Goal: Browse casually

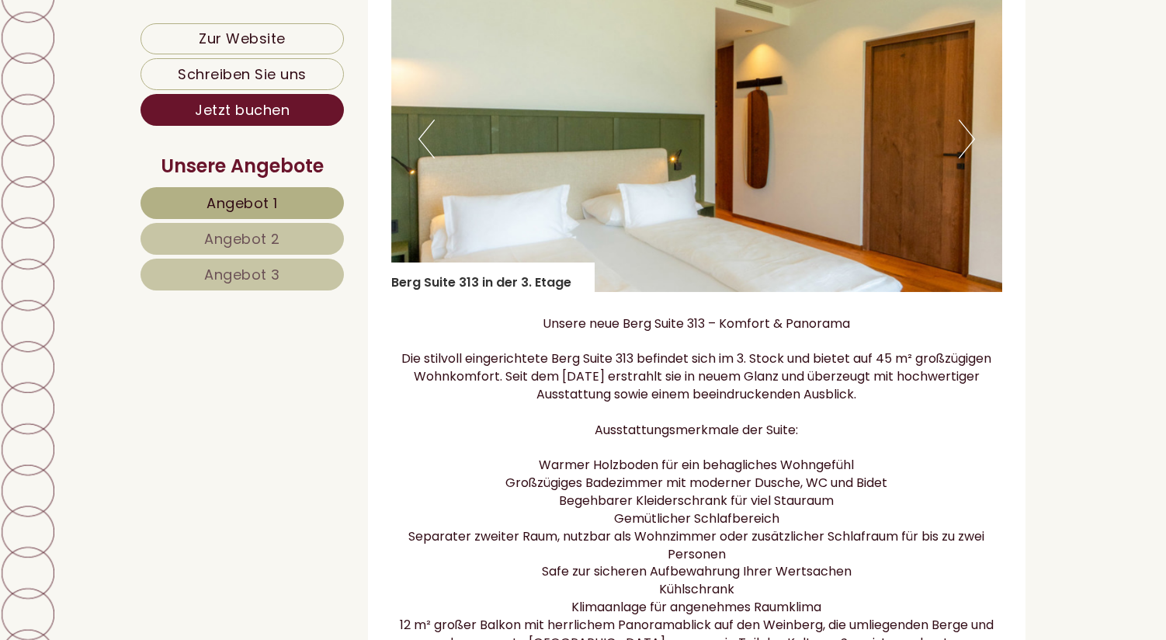
scroll to position [997, 0]
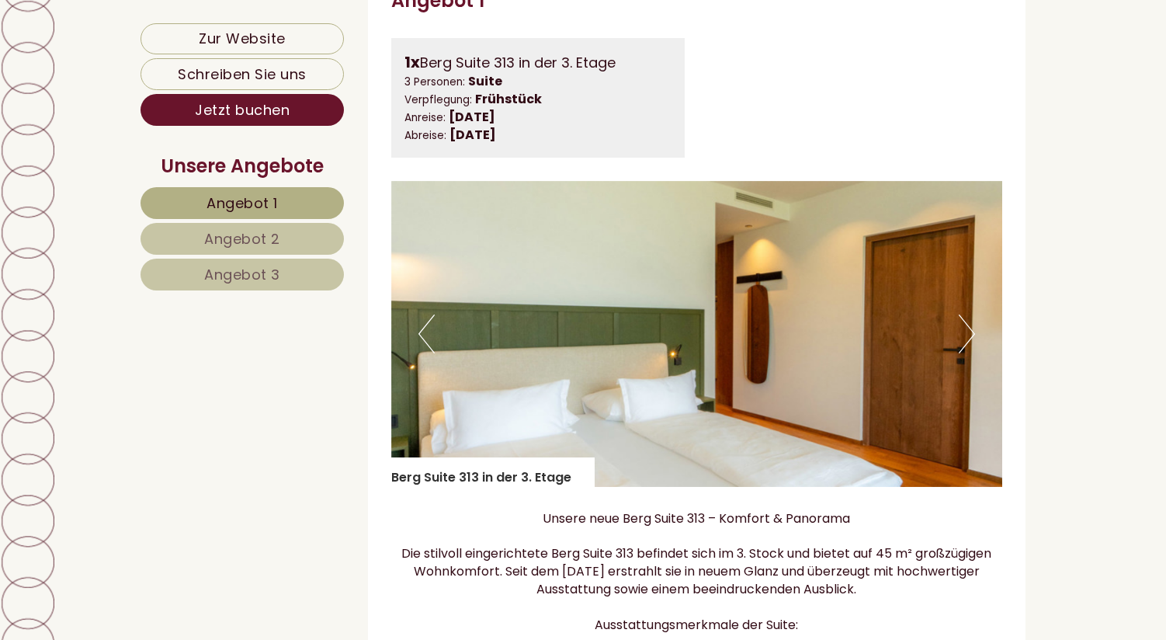
click at [966, 342] on button "Next" at bounding box center [967, 333] width 16 height 39
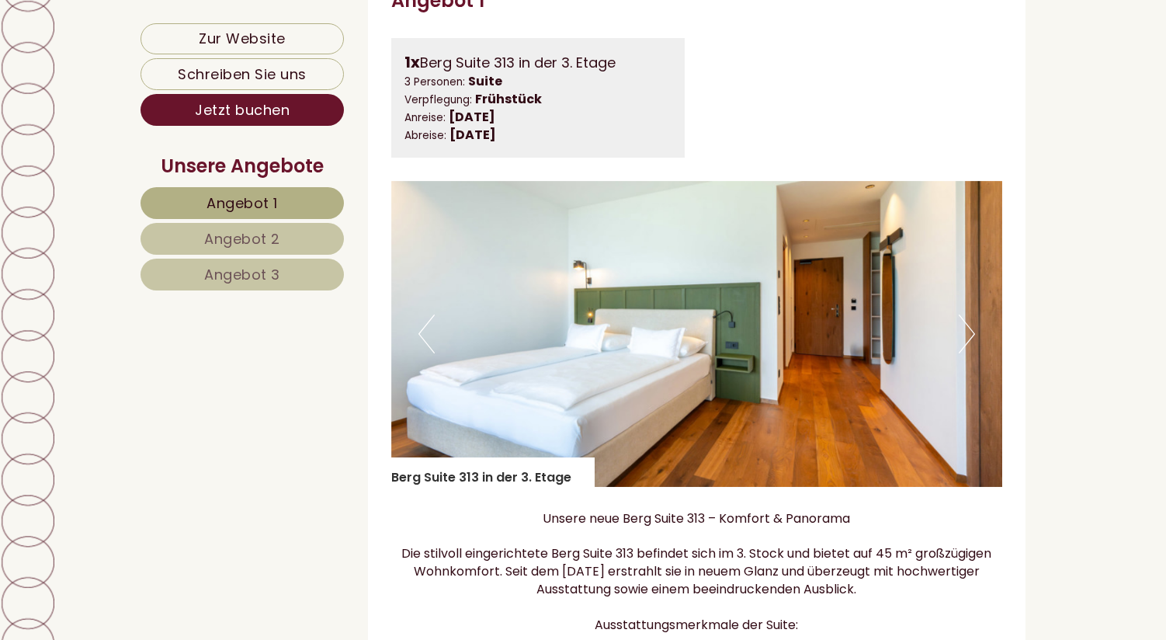
click at [966, 342] on button "Next" at bounding box center [967, 333] width 16 height 39
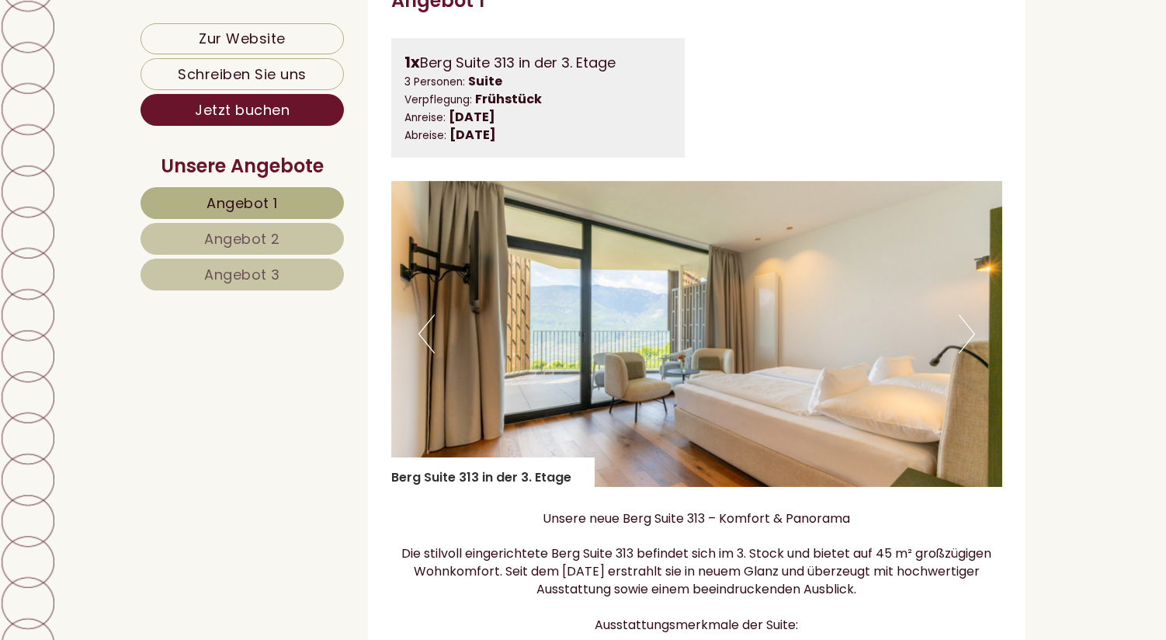
click at [966, 342] on button "Next" at bounding box center [967, 333] width 16 height 39
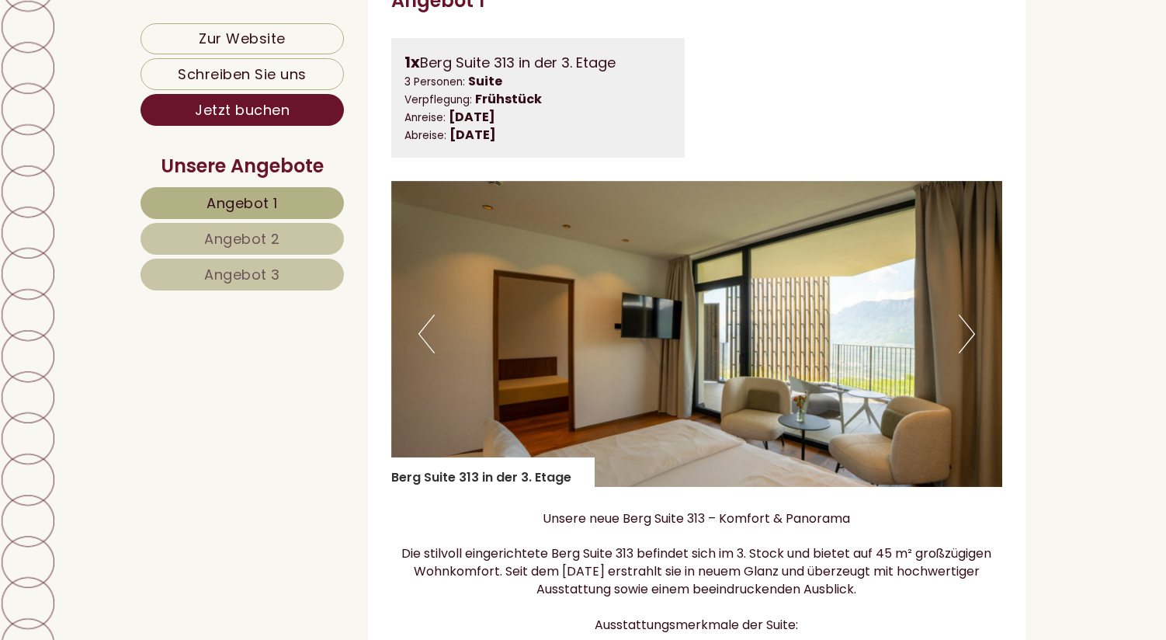
click at [966, 342] on button "Next" at bounding box center [967, 333] width 16 height 39
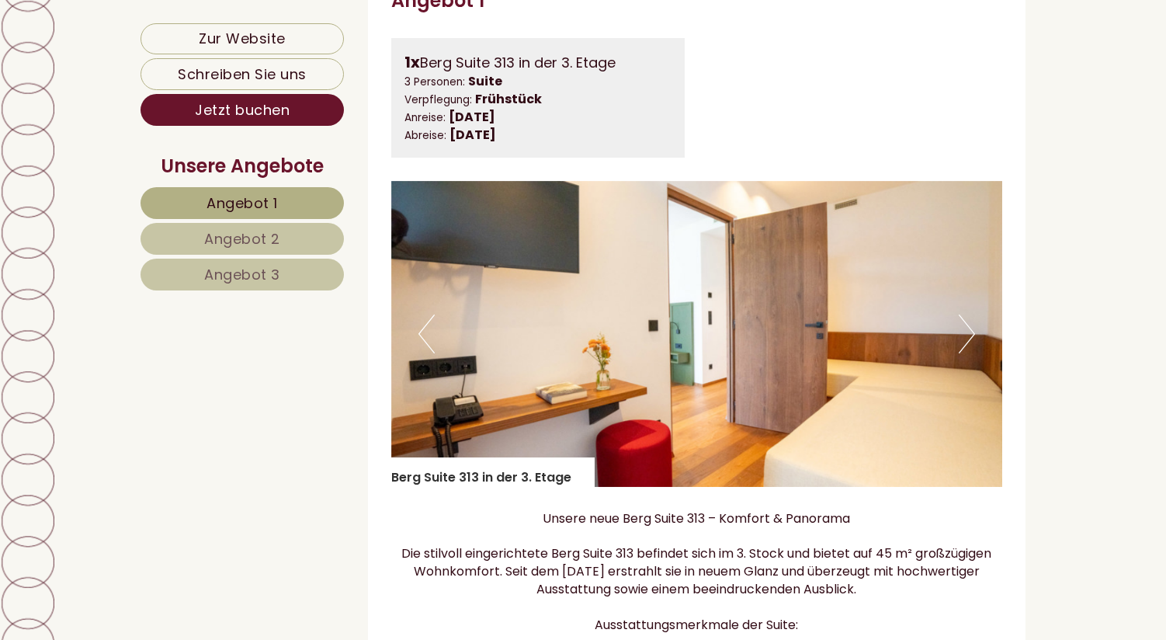
click at [966, 342] on button "Next" at bounding box center [967, 333] width 16 height 39
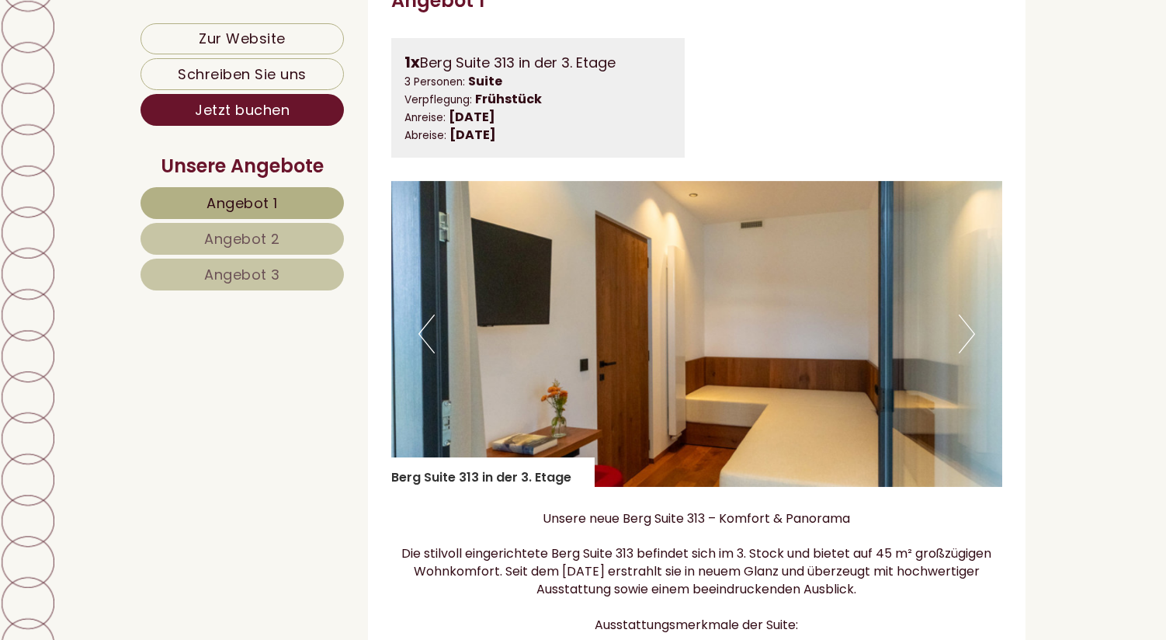
click at [966, 342] on button "Next" at bounding box center [967, 333] width 16 height 39
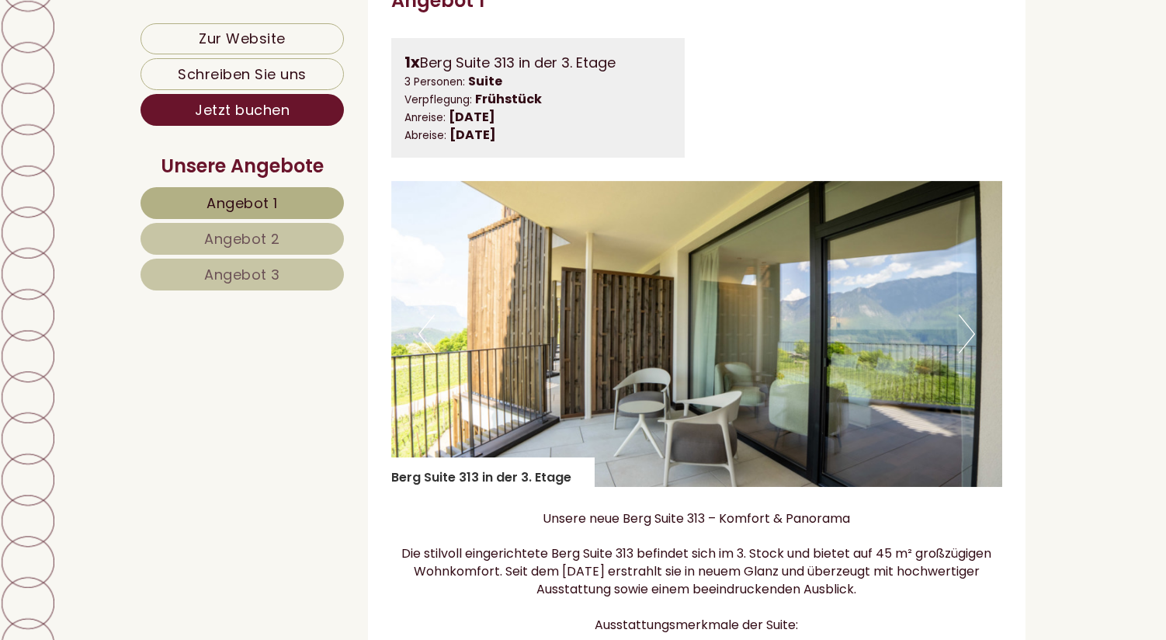
click at [966, 342] on button "Next" at bounding box center [967, 333] width 16 height 39
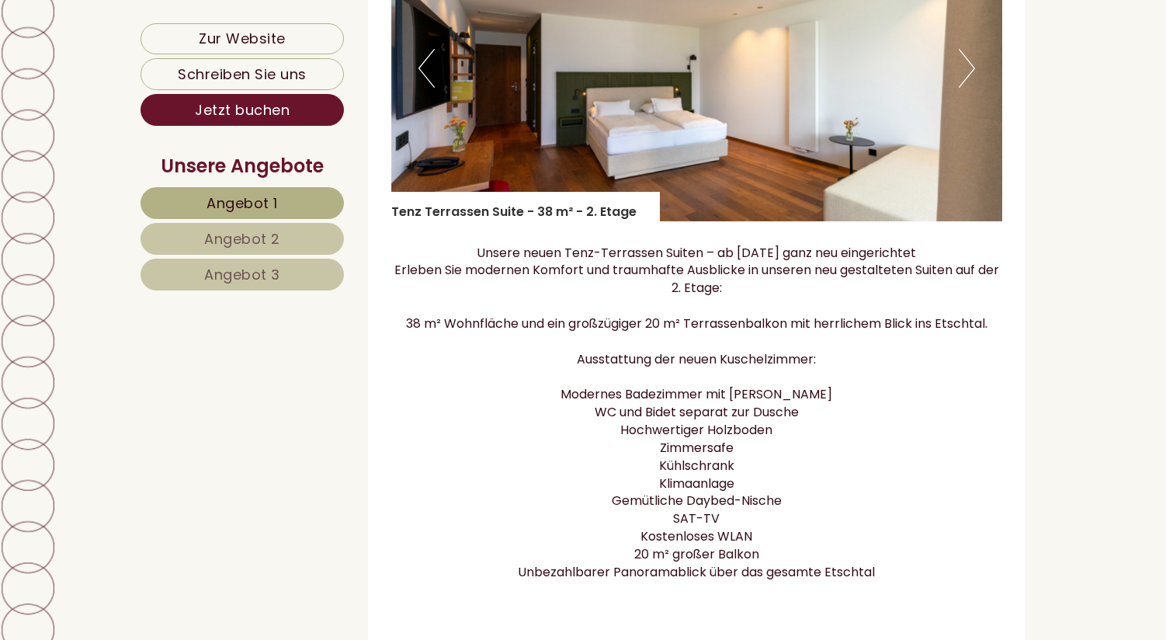
scroll to position [2577, 0]
click at [967, 80] on button "Next" at bounding box center [967, 67] width 16 height 39
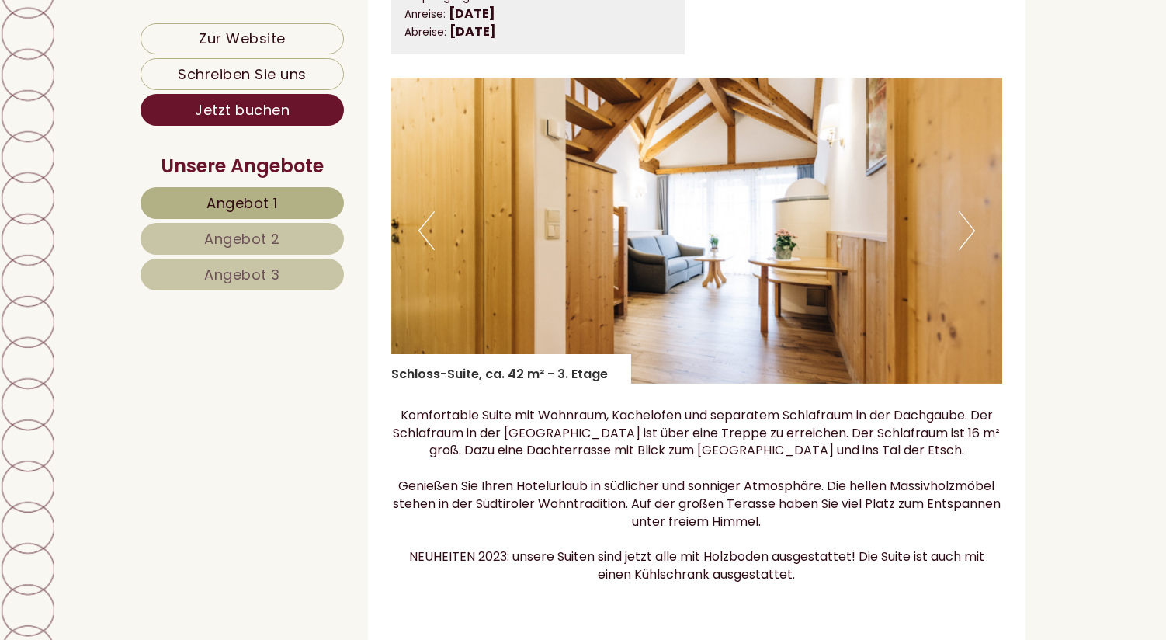
scroll to position [7815, 0]
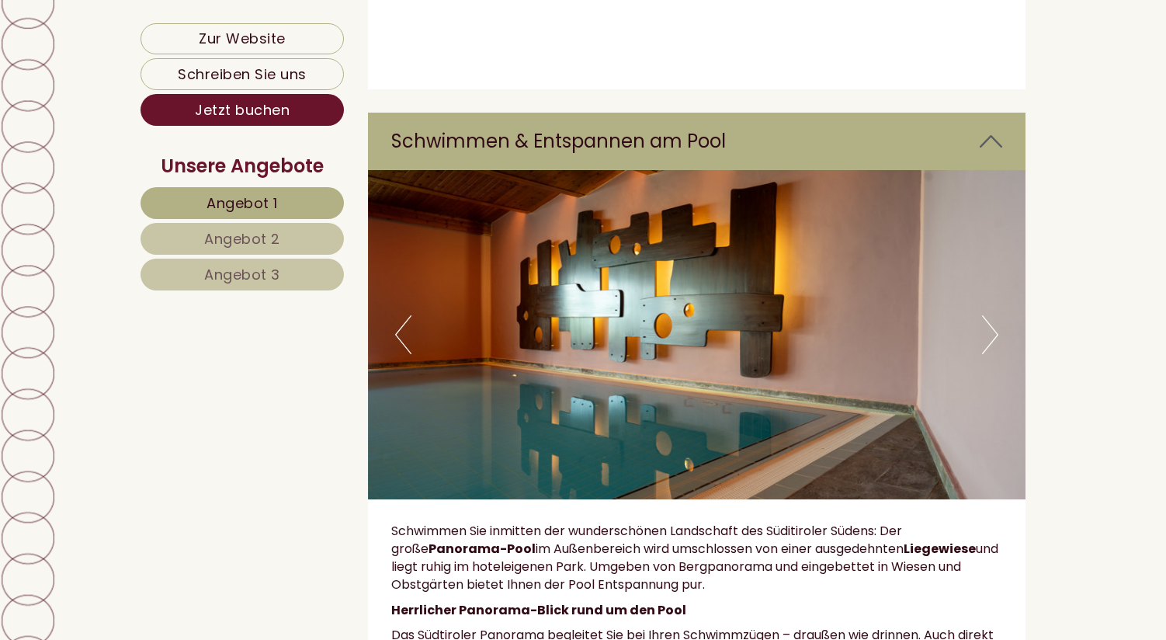
scroll to position [10443, 0]
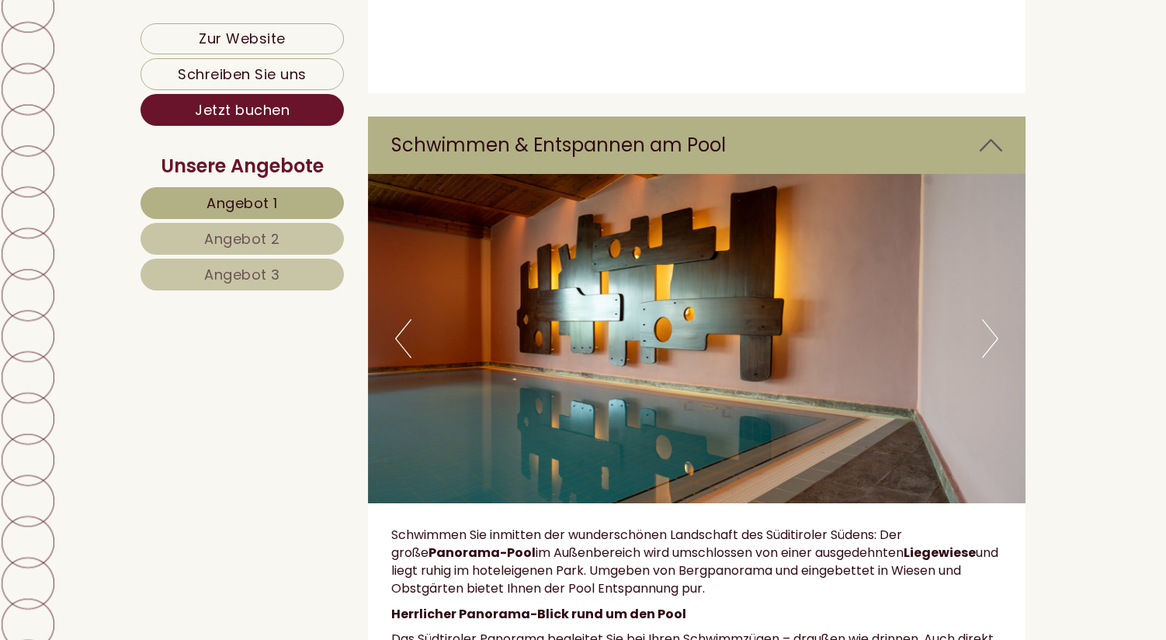
click at [989, 319] on button "Next" at bounding box center [990, 338] width 16 height 39
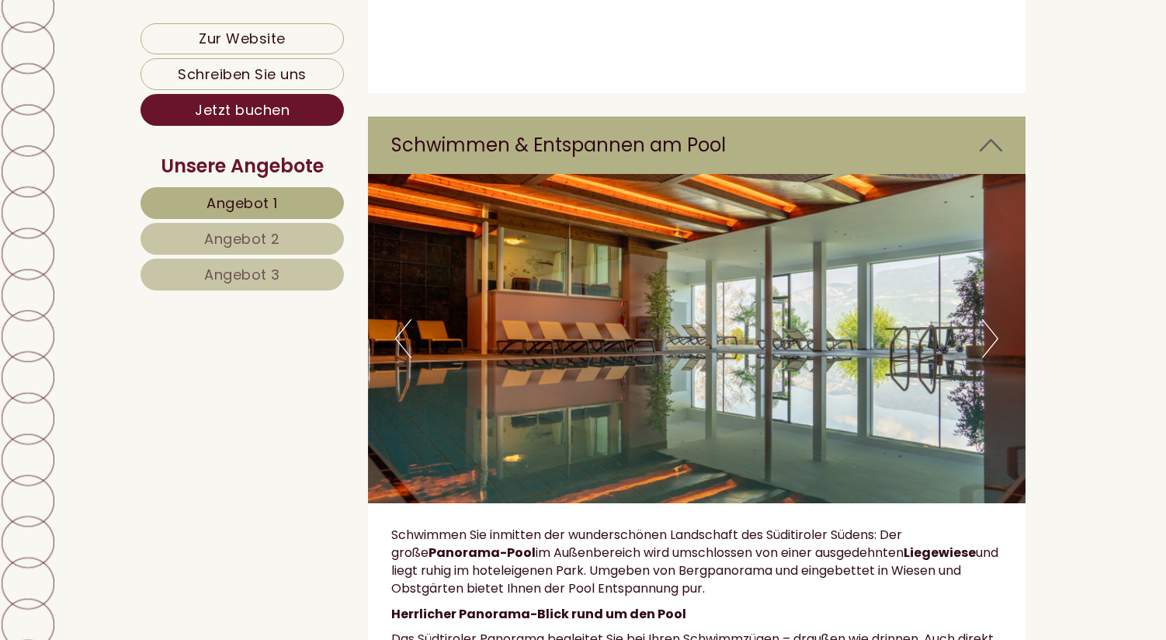
click at [989, 319] on button "Next" at bounding box center [990, 338] width 16 height 39
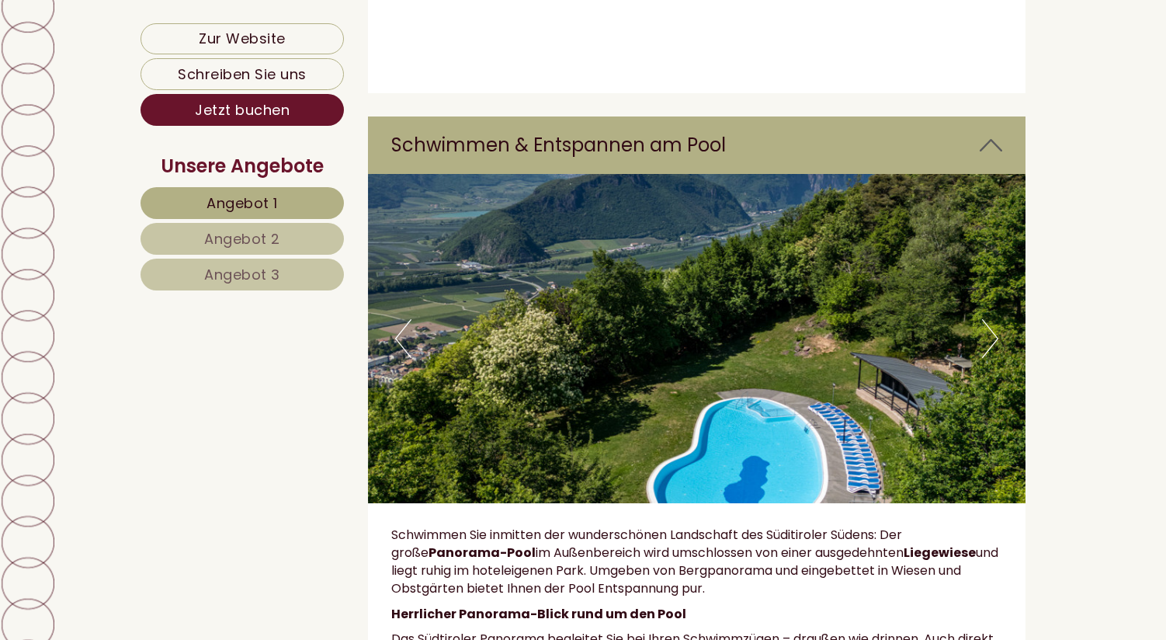
click at [989, 319] on button "Next" at bounding box center [990, 338] width 16 height 39
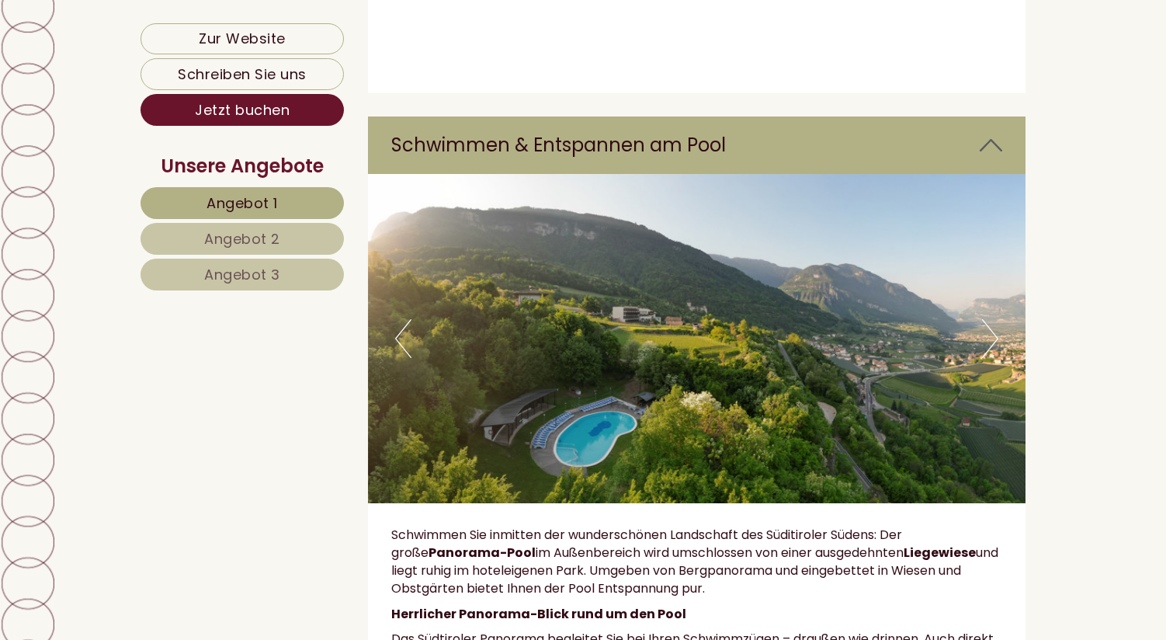
click at [989, 319] on button "Next" at bounding box center [990, 338] width 16 height 39
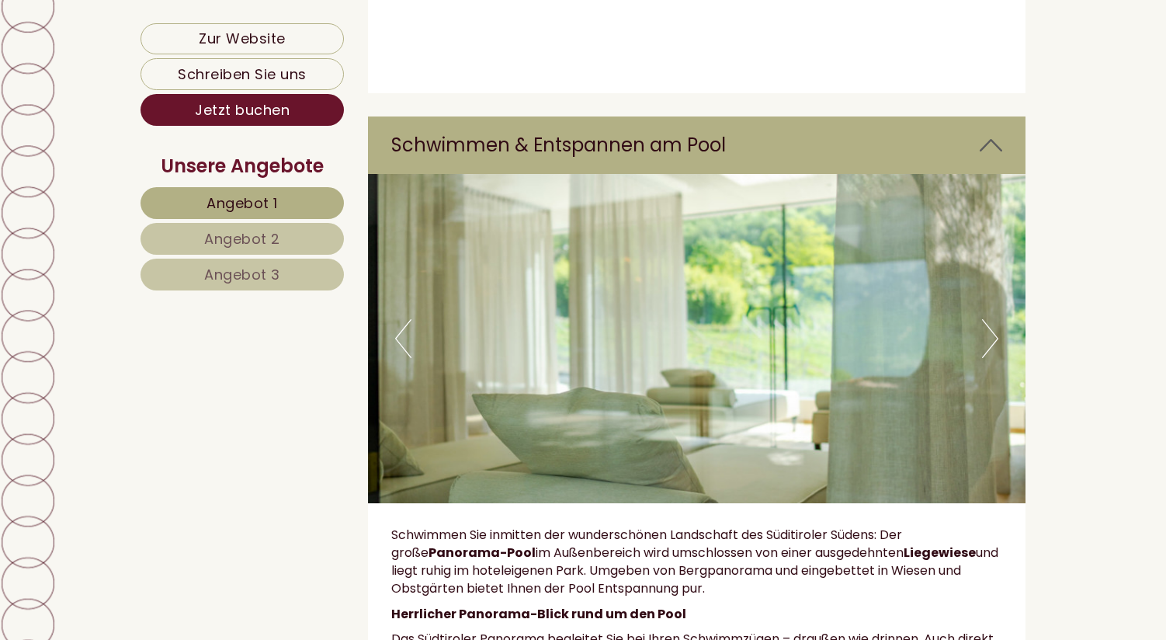
click at [989, 319] on button "Next" at bounding box center [990, 338] width 16 height 39
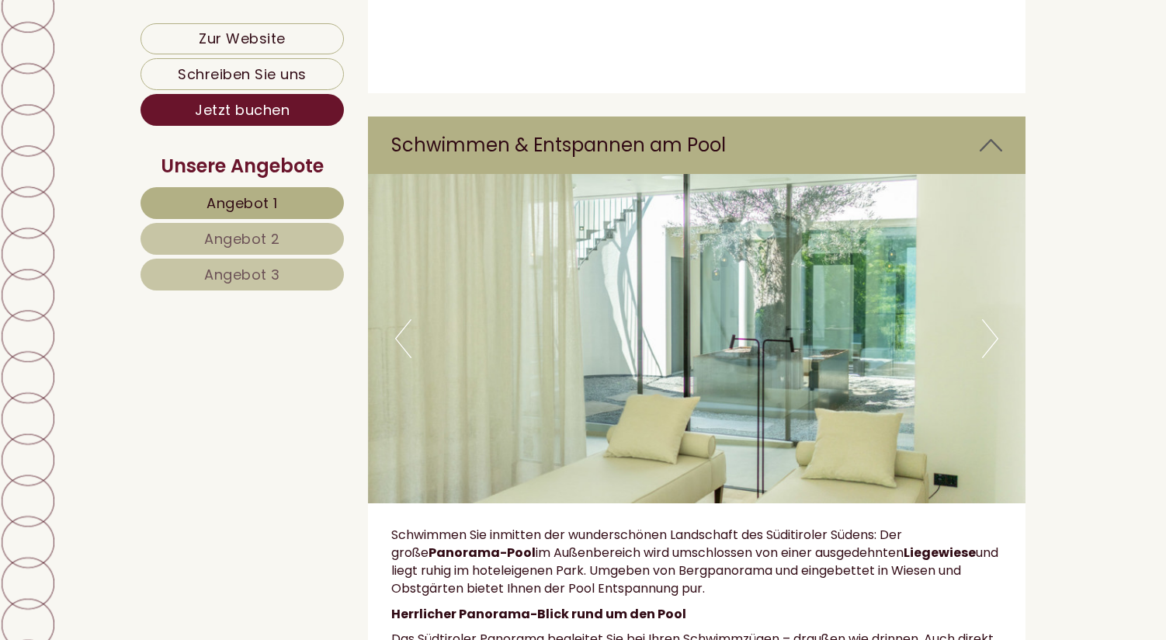
click at [989, 319] on button "Next" at bounding box center [990, 338] width 16 height 39
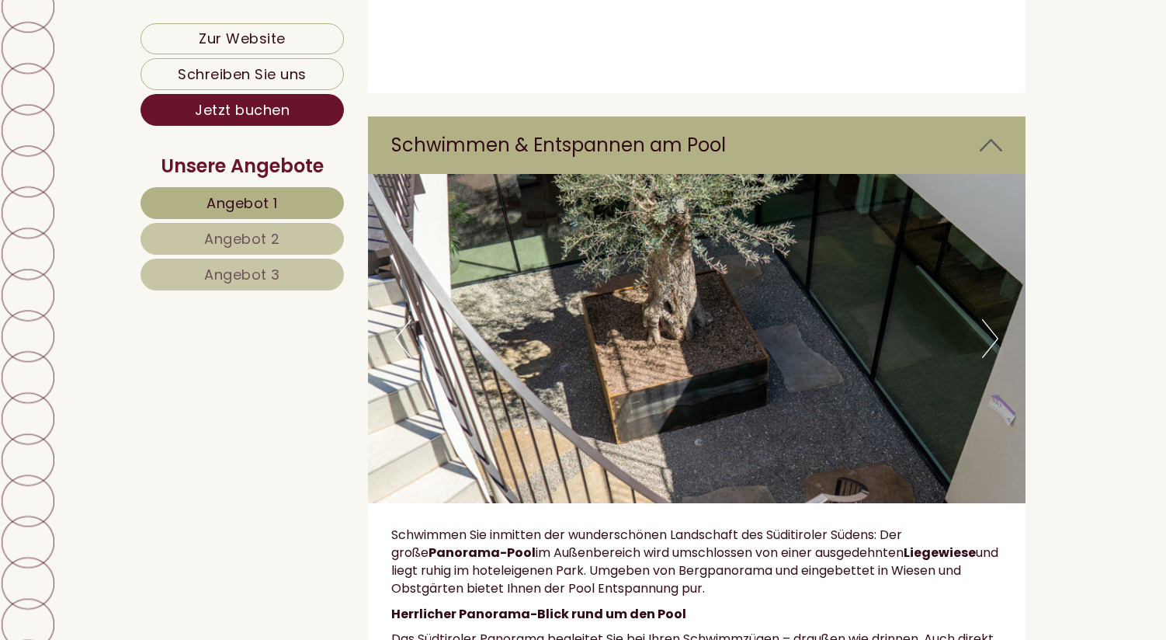
click at [989, 319] on button "Next" at bounding box center [990, 338] width 16 height 39
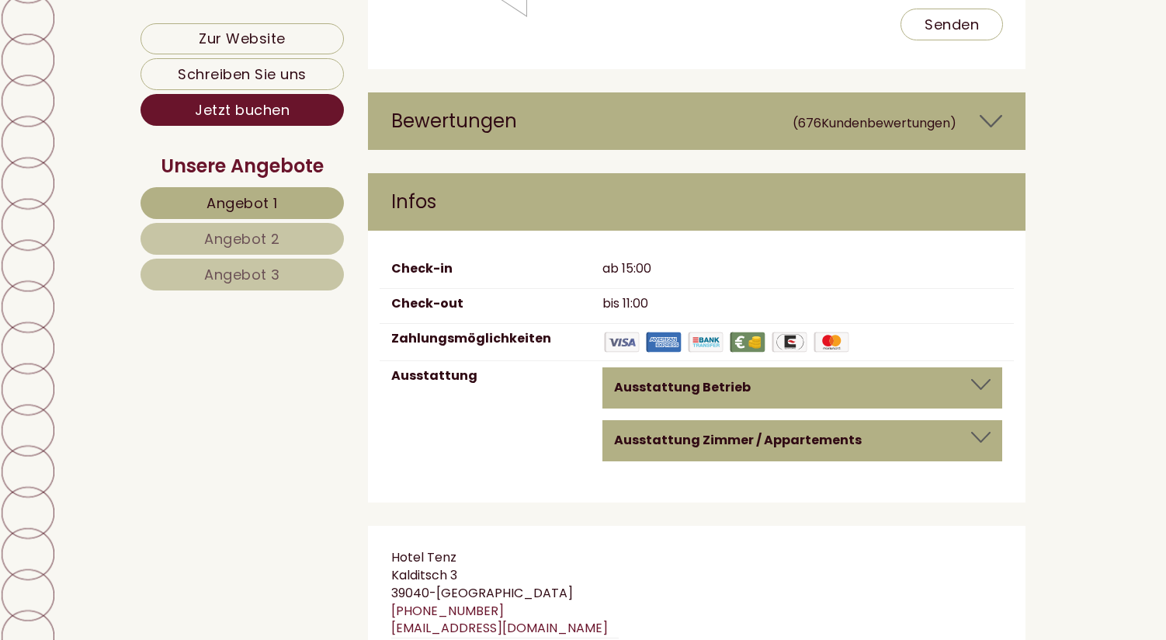
scroll to position [12488, 0]
click at [986, 368] on div "Ausstattung Betrieb Barrierefrei, Aufenthaltsraum, Kongressraum/Konferenzraum/S…" at bounding box center [802, 388] width 400 height 41
click at [983, 380] on div at bounding box center [980, 385] width 19 height 11
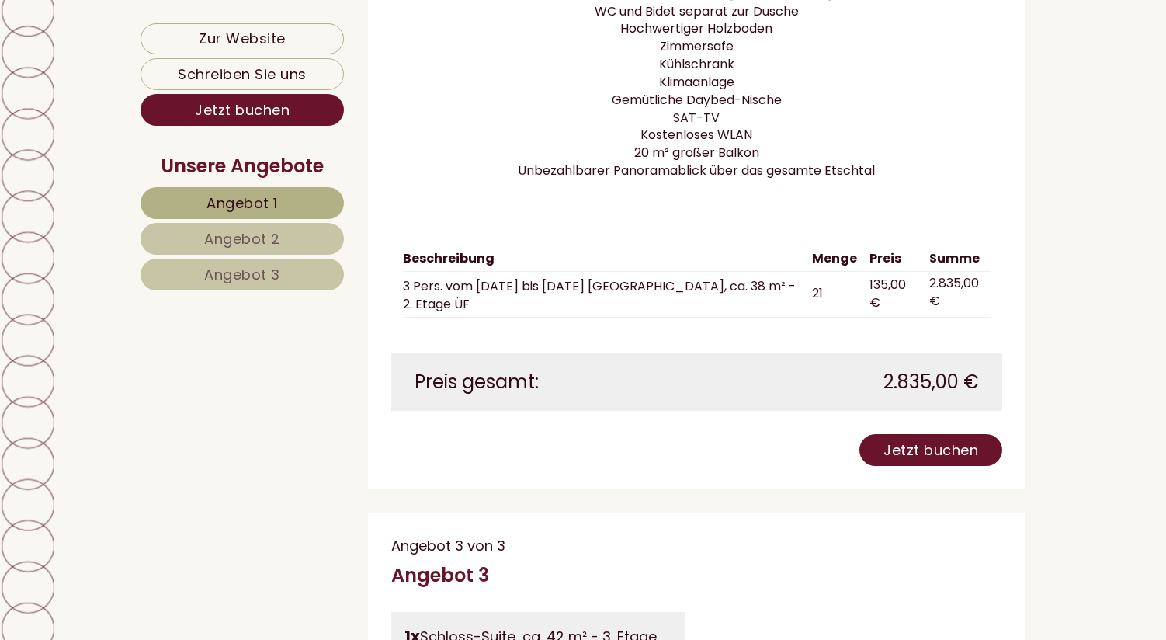
scroll to position [7137, 0]
